Goal: Task Accomplishment & Management: Complete application form

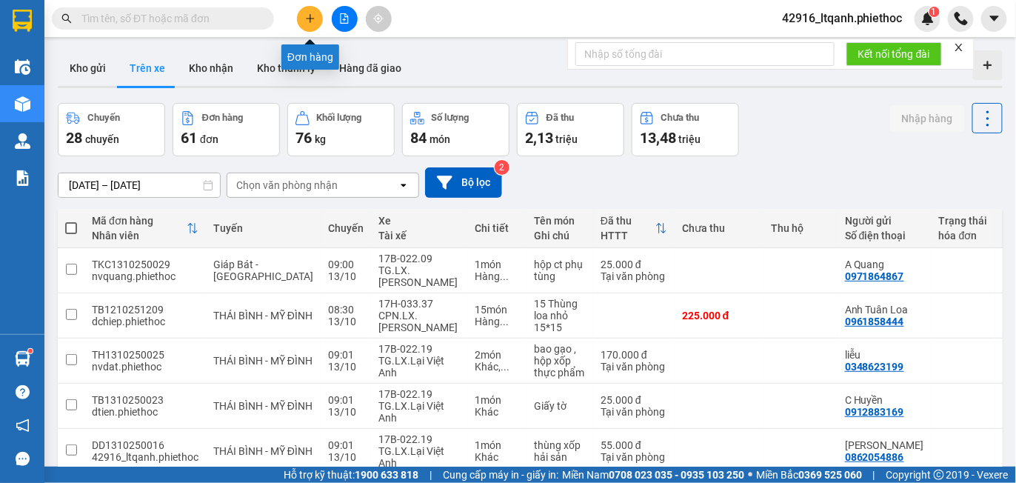
click at [313, 21] on icon "plus" at bounding box center [310, 18] width 10 height 10
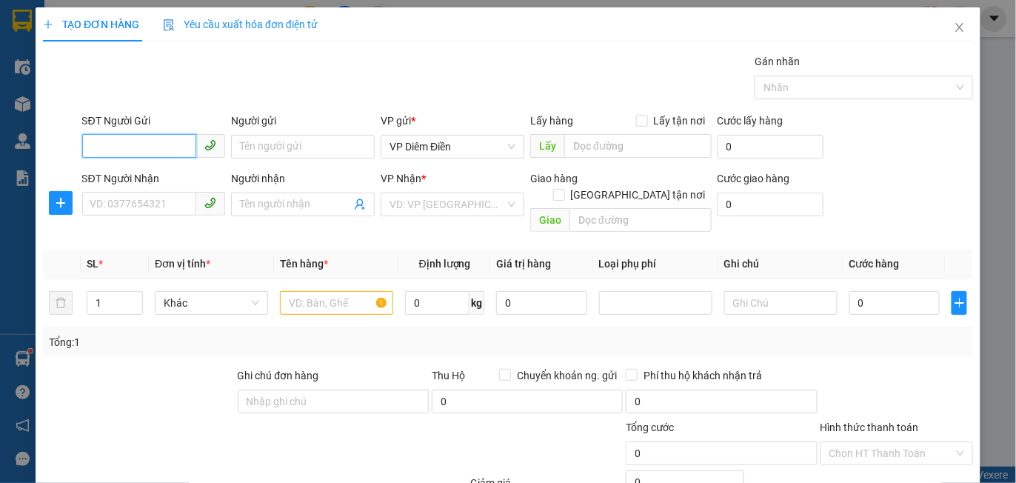
click at [163, 148] on input "SĐT Người Gửi" at bounding box center [139, 146] width 115 height 24
click at [162, 172] on div "0987914985 - [GEOGRAPHIC_DATA]" at bounding box center [173, 175] width 167 height 16
type input "0987914985"
type input "[PERSON_NAME]"
type input "0987914985"
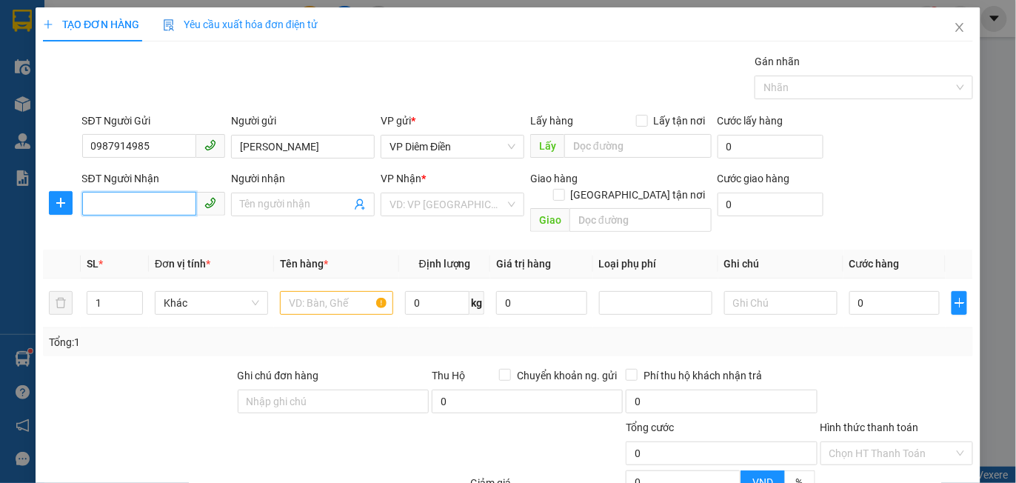
click at [148, 202] on input "SĐT Người Nhận" at bounding box center [139, 204] width 115 height 24
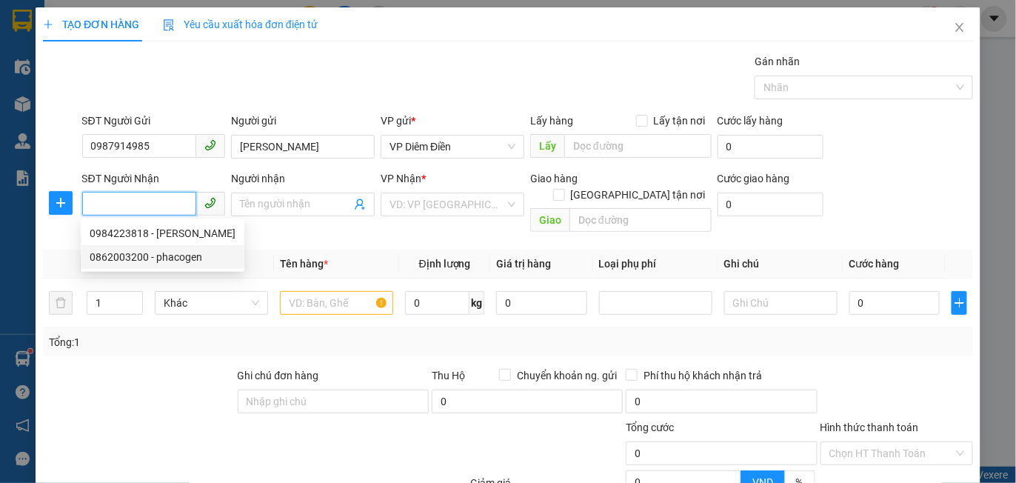
click at [160, 259] on div "0862003200 - phacogen" at bounding box center [163, 257] width 146 height 16
type input "0862003200"
type input "phacogen"
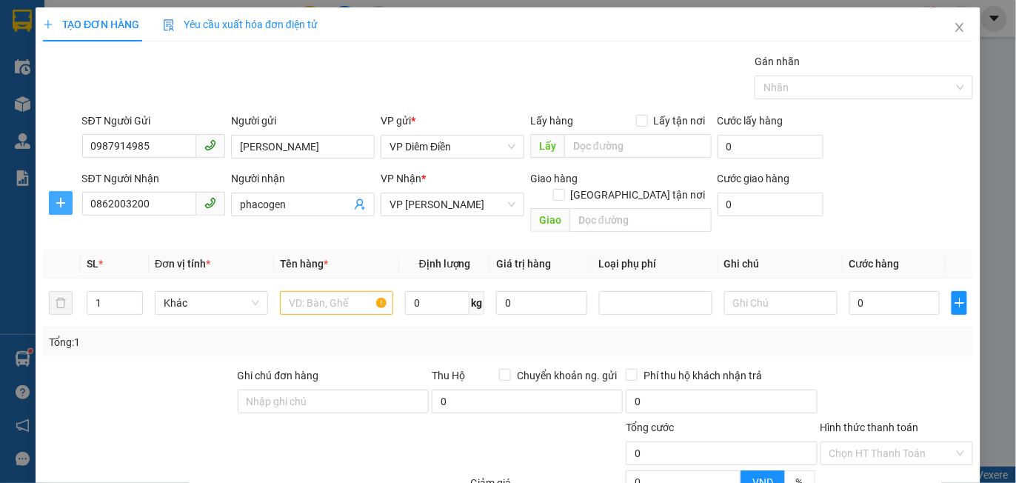
click at [59, 191] on button "button" at bounding box center [61, 203] width 24 height 24
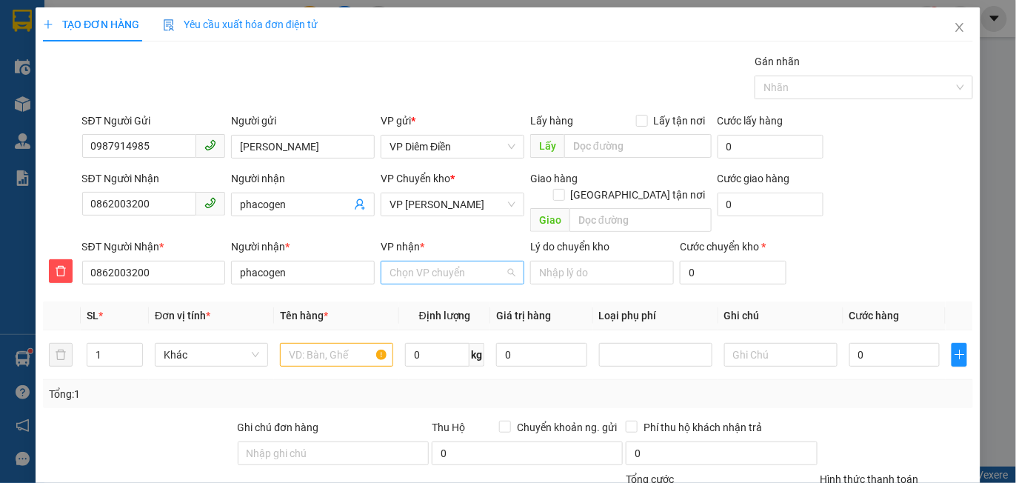
click at [421, 262] on input "VP nhận *" at bounding box center [448, 273] width 116 height 22
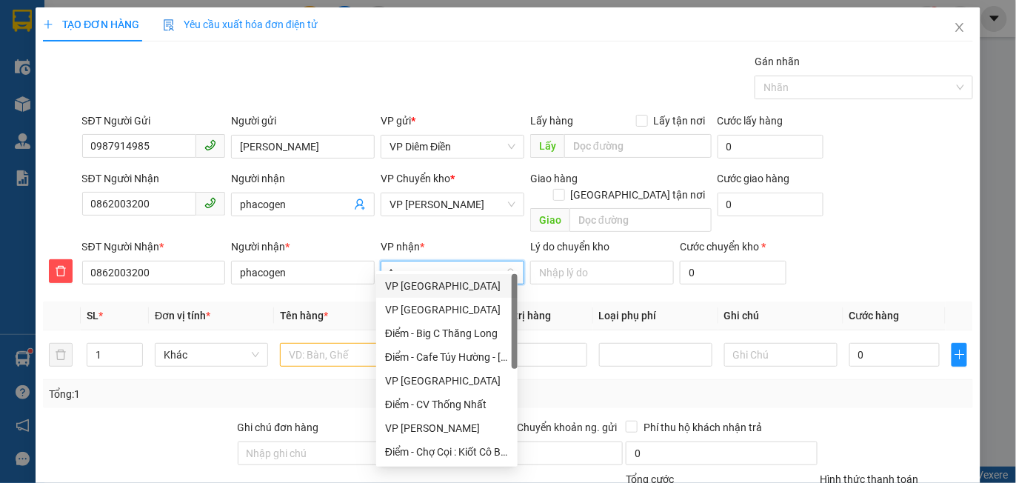
type input "tr"
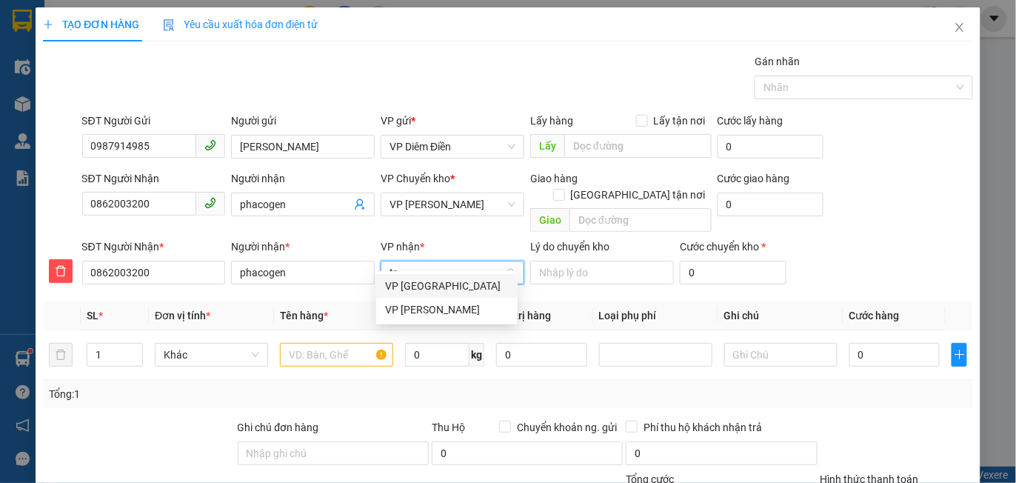
click at [425, 305] on div "VP [PERSON_NAME]" at bounding box center [447, 310] width 124 height 16
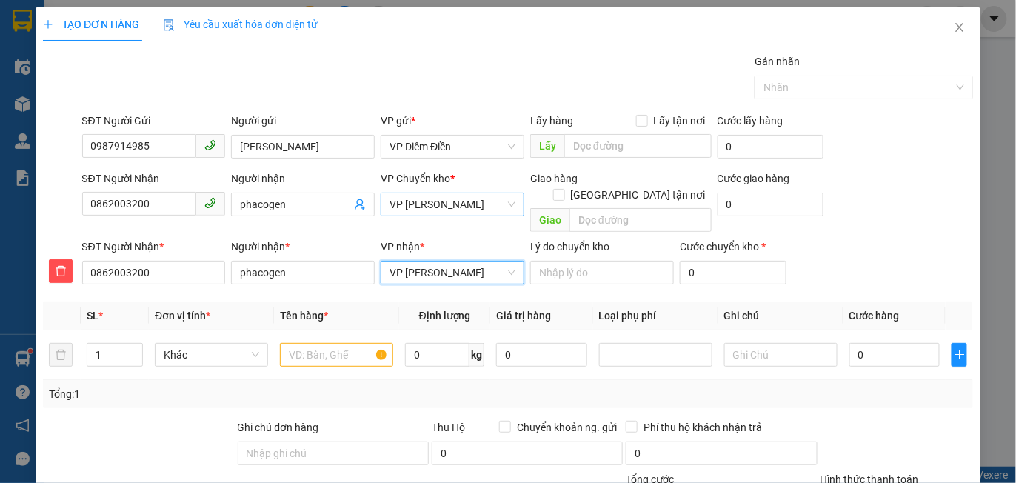
click at [450, 209] on span "VP [PERSON_NAME]" at bounding box center [453, 204] width 126 height 22
type input "t"
type input "th"
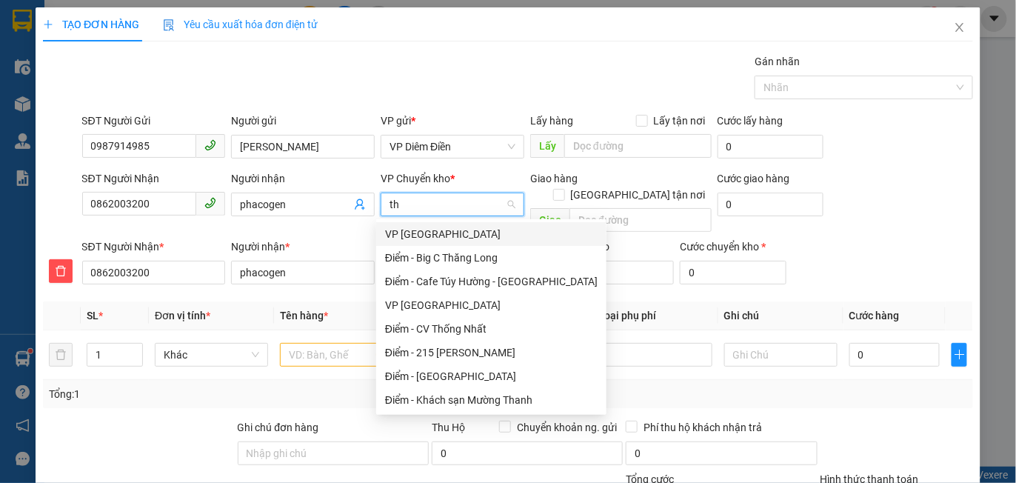
scroll to position [0, 0]
click at [421, 236] on div "VP [GEOGRAPHIC_DATA]" at bounding box center [491, 234] width 213 height 16
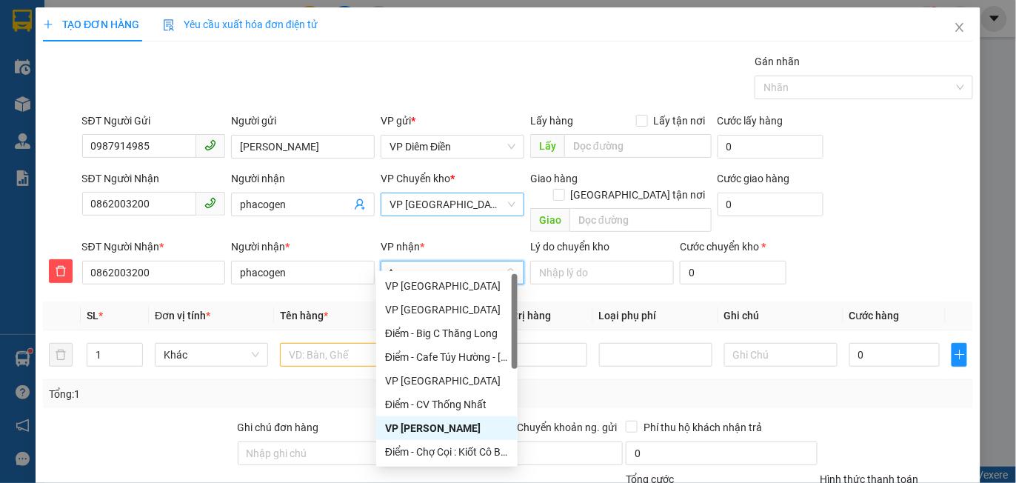
click at [411, 262] on input "t" at bounding box center [448, 273] width 116 height 22
click at [431, 425] on div "VP [PERSON_NAME]" at bounding box center [447, 428] width 124 height 16
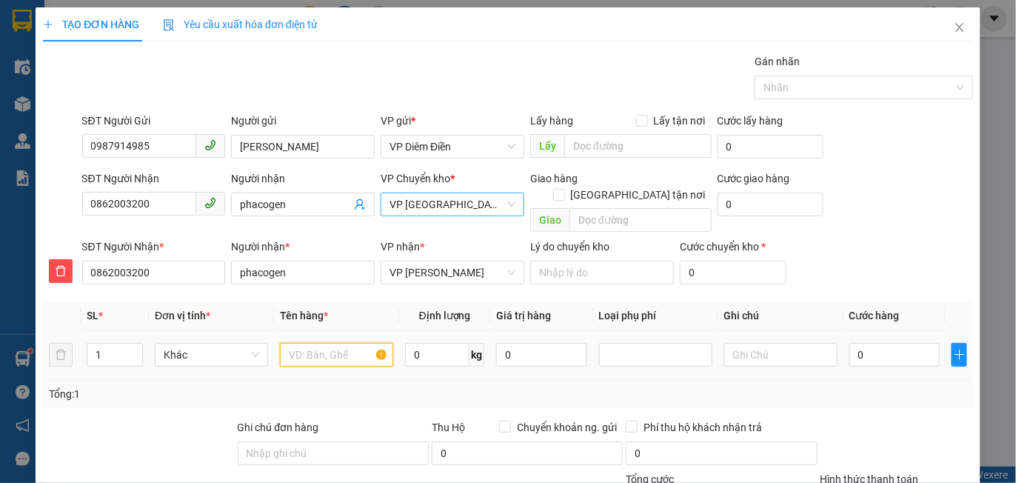
click at [327, 345] on input "text" at bounding box center [336, 355] width 113 height 24
type input "mẫu máu"
click at [871, 347] on input "0" at bounding box center [895, 355] width 90 height 24
type input "003"
type input "3"
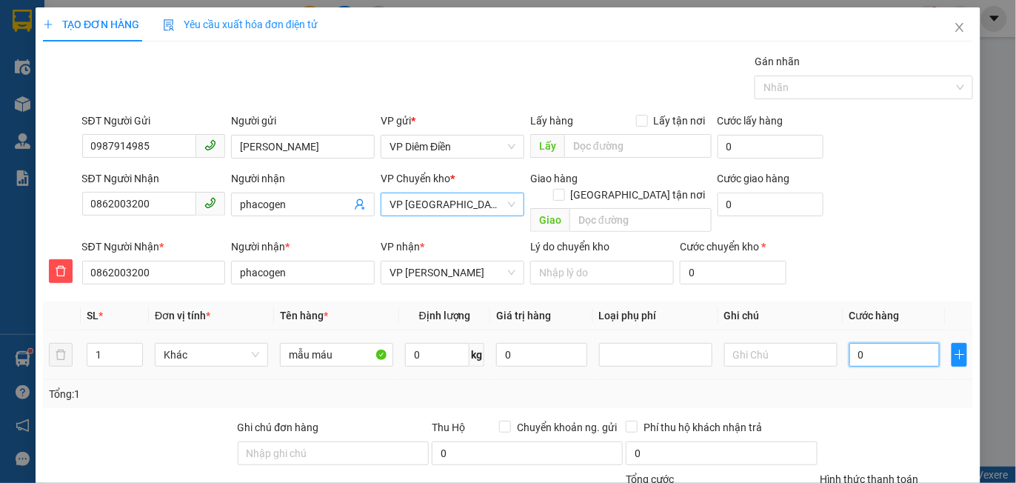
type input "3"
type input "0.030"
type input "30"
type input "30.000"
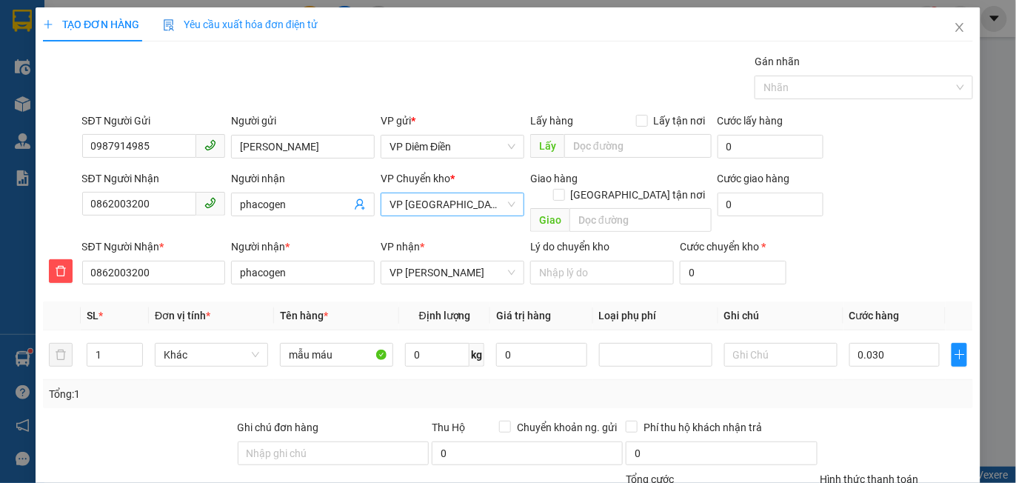
type input "30.000"
click at [885, 239] on div "SĐT Người Nhận * 0862003200 Người nhận * phacogen VP nhận * VP [PERSON_NAME] do…" at bounding box center [527, 265] width 897 height 52
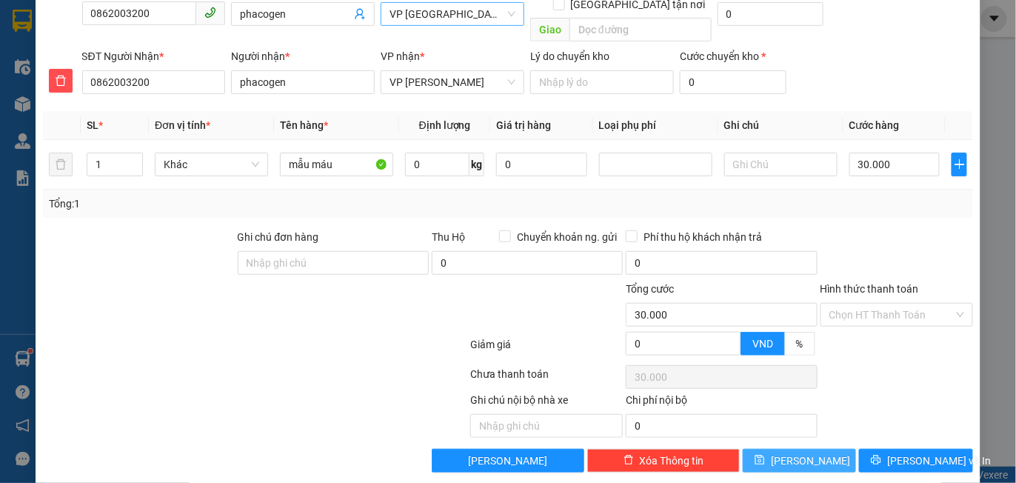
click at [799, 453] on span "[PERSON_NAME]" at bounding box center [810, 461] width 79 height 16
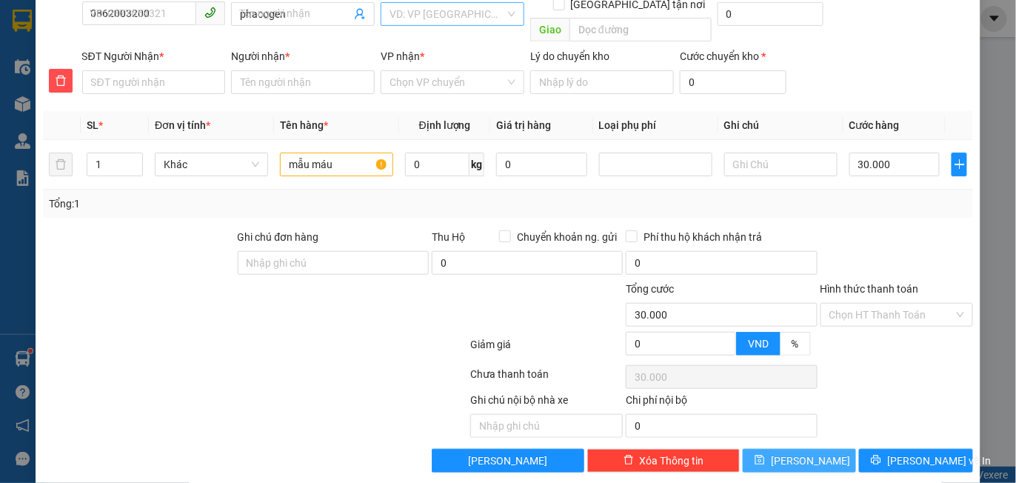
type input "0"
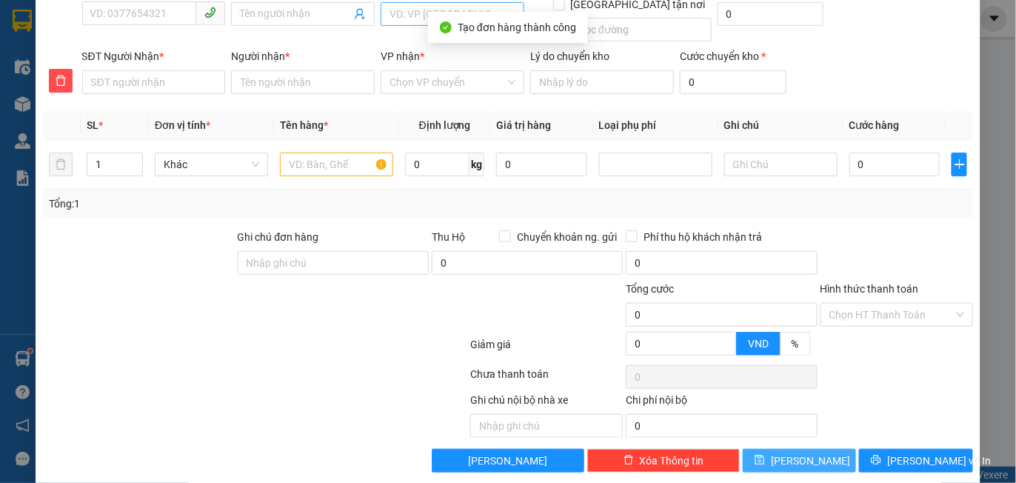
scroll to position [0, 0]
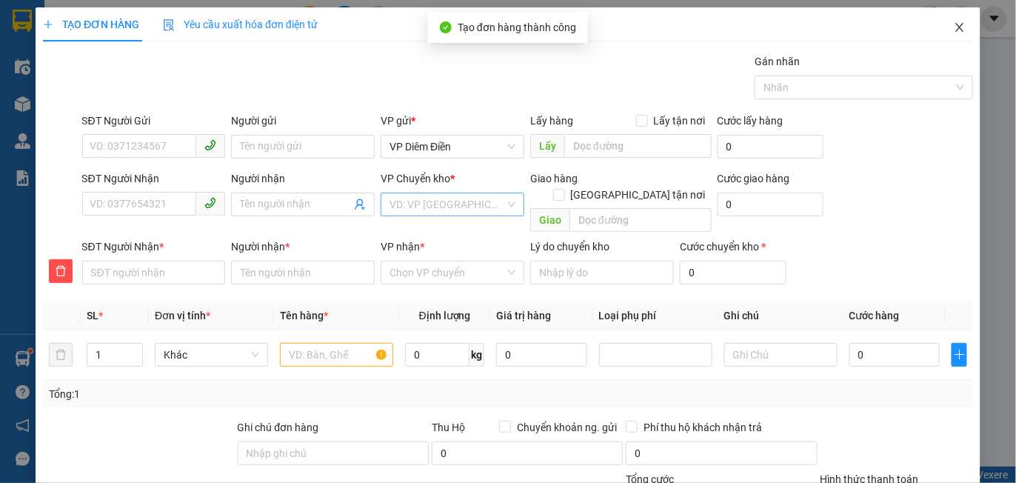
click at [954, 24] on icon "close" at bounding box center [960, 27] width 12 height 12
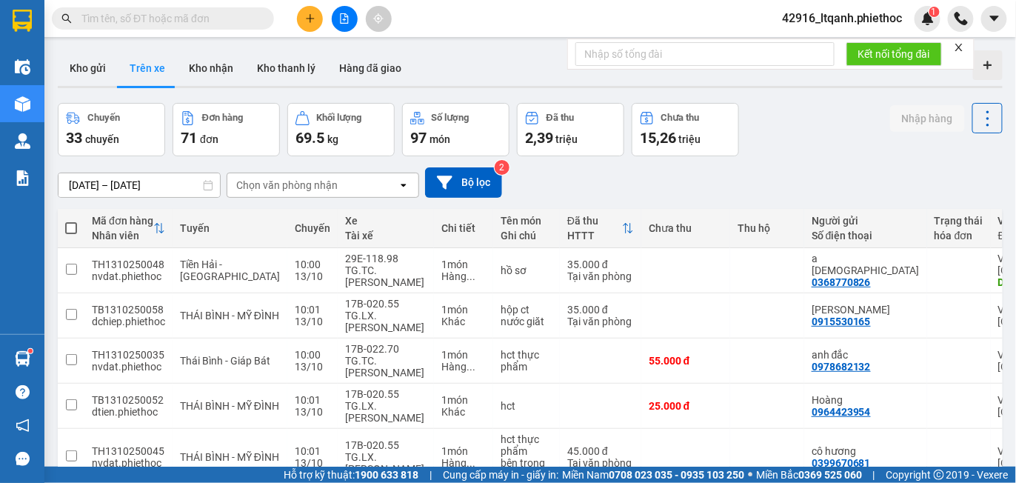
click at [287, 183] on div "Chọn văn phòng nhận" at bounding box center [286, 185] width 101 height 15
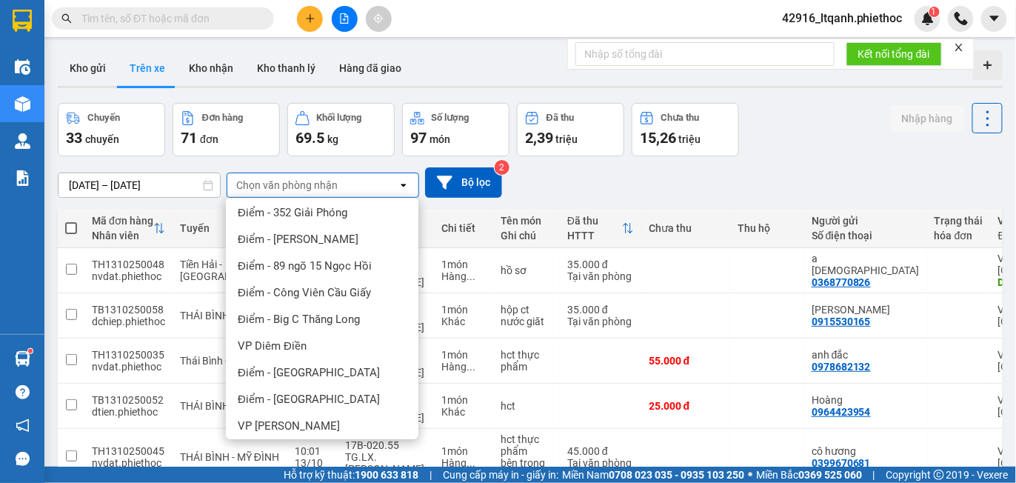
scroll to position [273, 0]
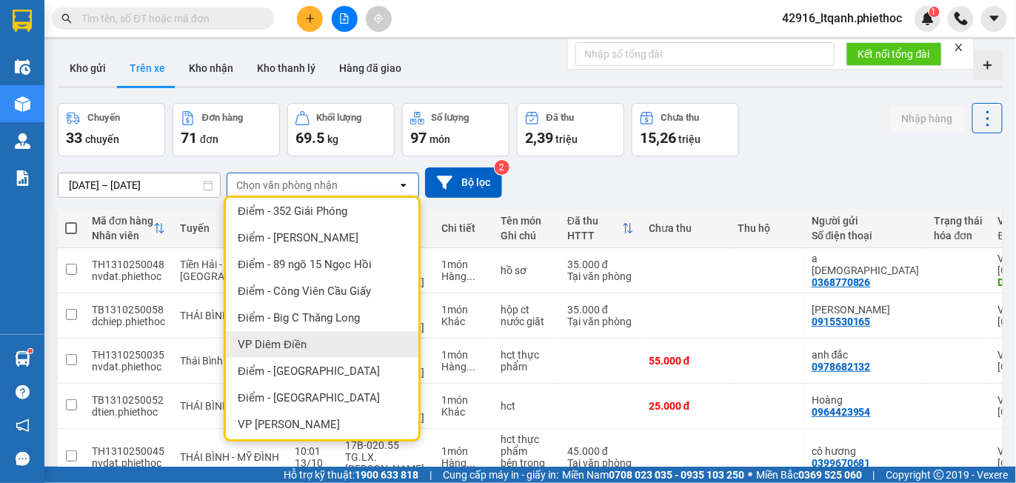
click at [303, 346] on span "VP Diêm Điền" at bounding box center [272, 344] width 69 height 15
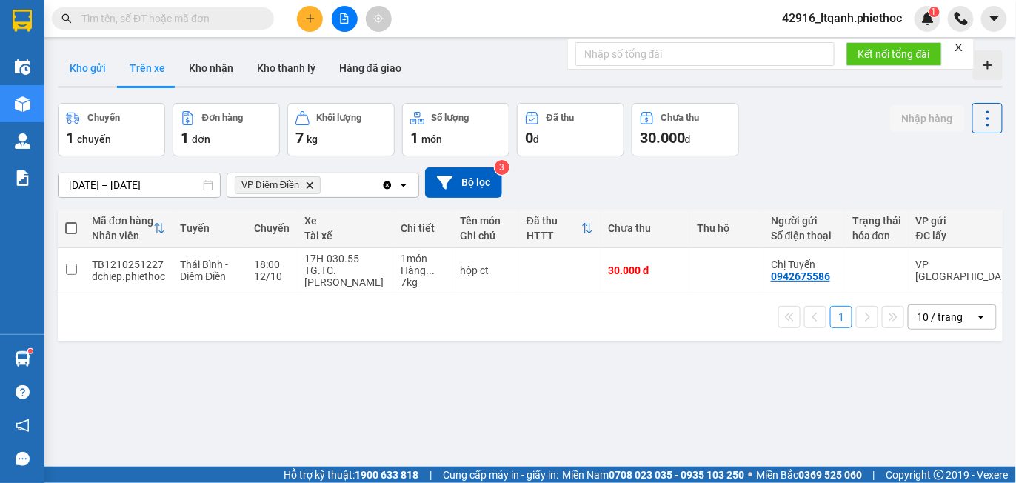
click at [88, 70] on button "Kho gửi" at bounding box center [88, 68] width 60 height 36
